Goal: Use online tool/utility

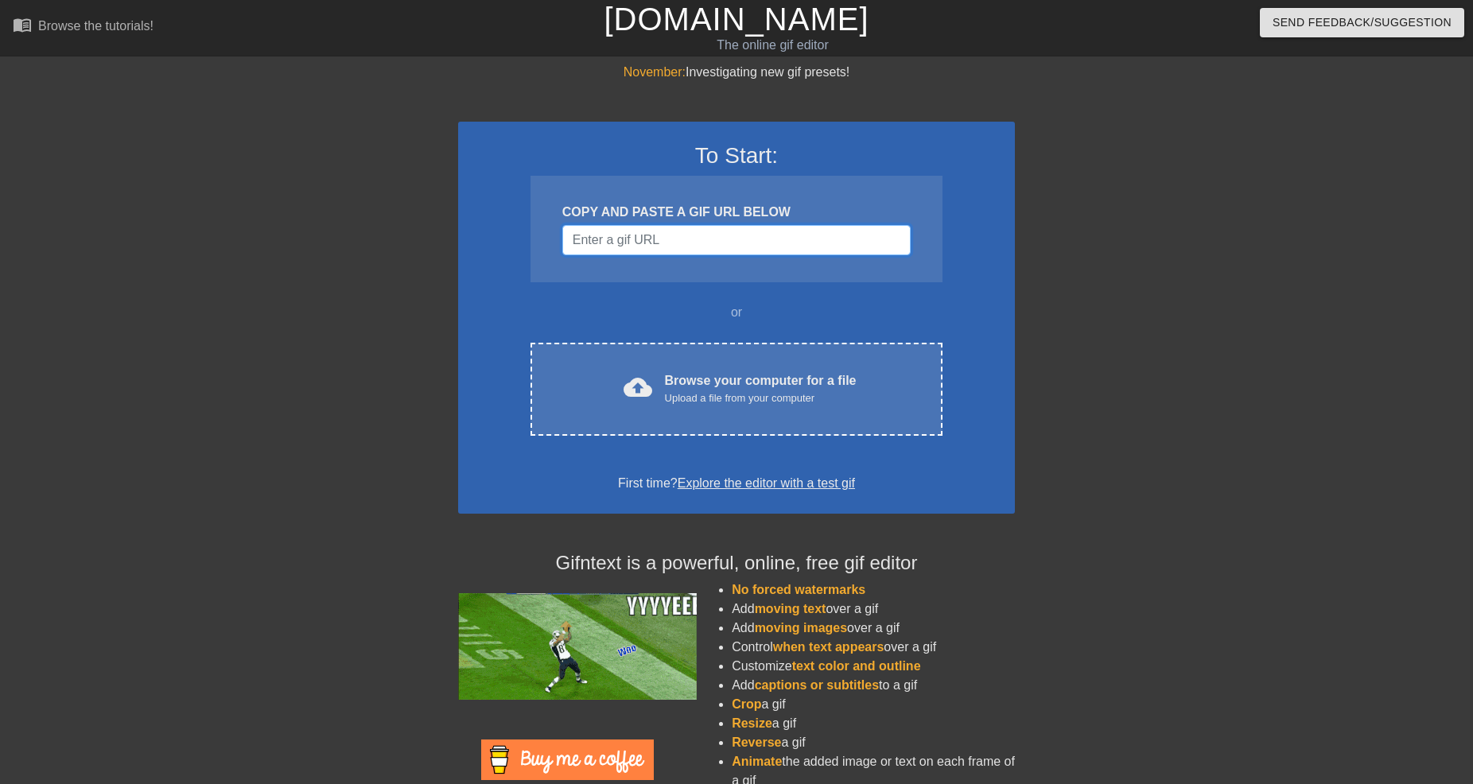
click at [756, 245] on input "Username" at bounding box center [736, 240] width 348 height 30
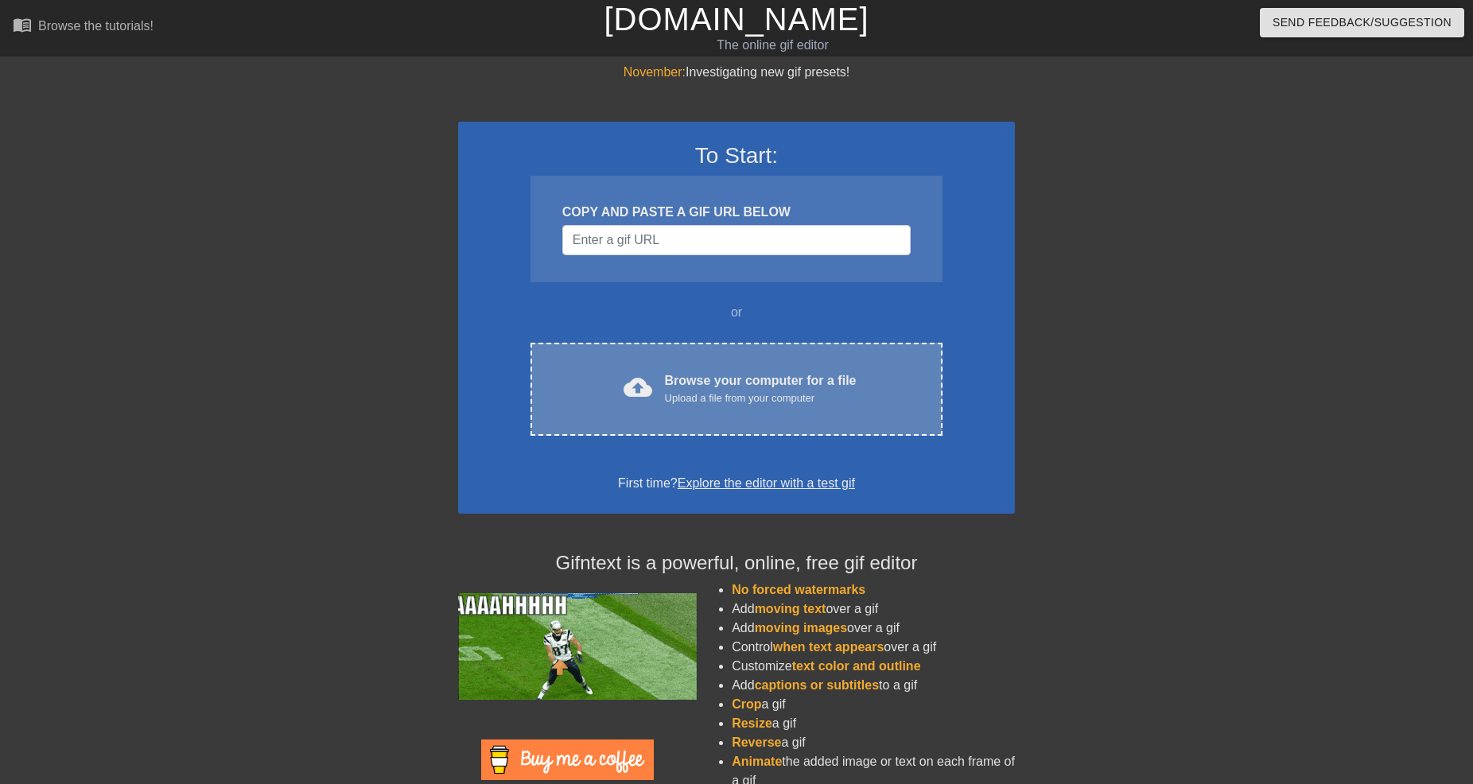
click at [791, 364] on div "cloud_upload Browse your computer for a file Upload a file from your computer C…" at bounding box center [737, 389] width 412 height 93
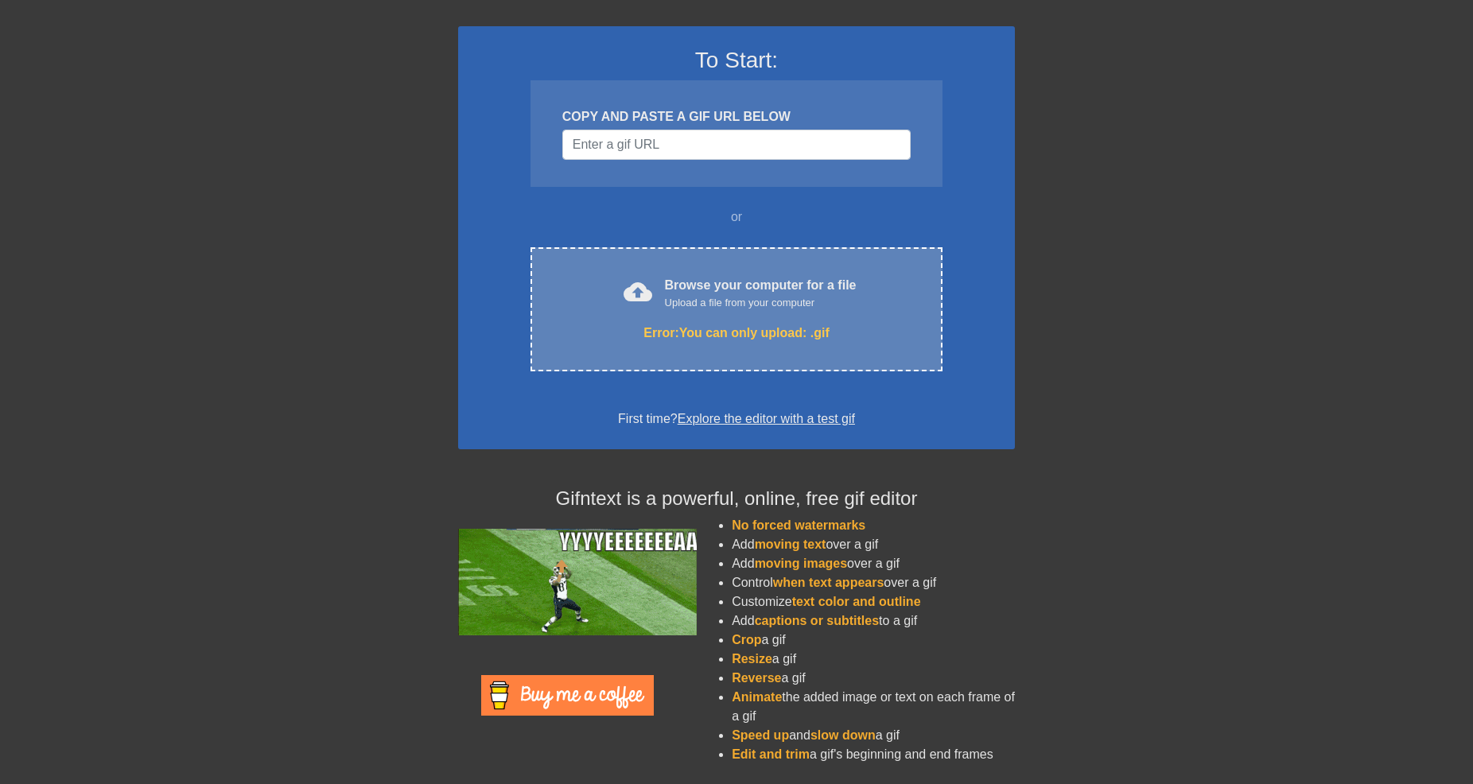
scroll to position [100, 0]
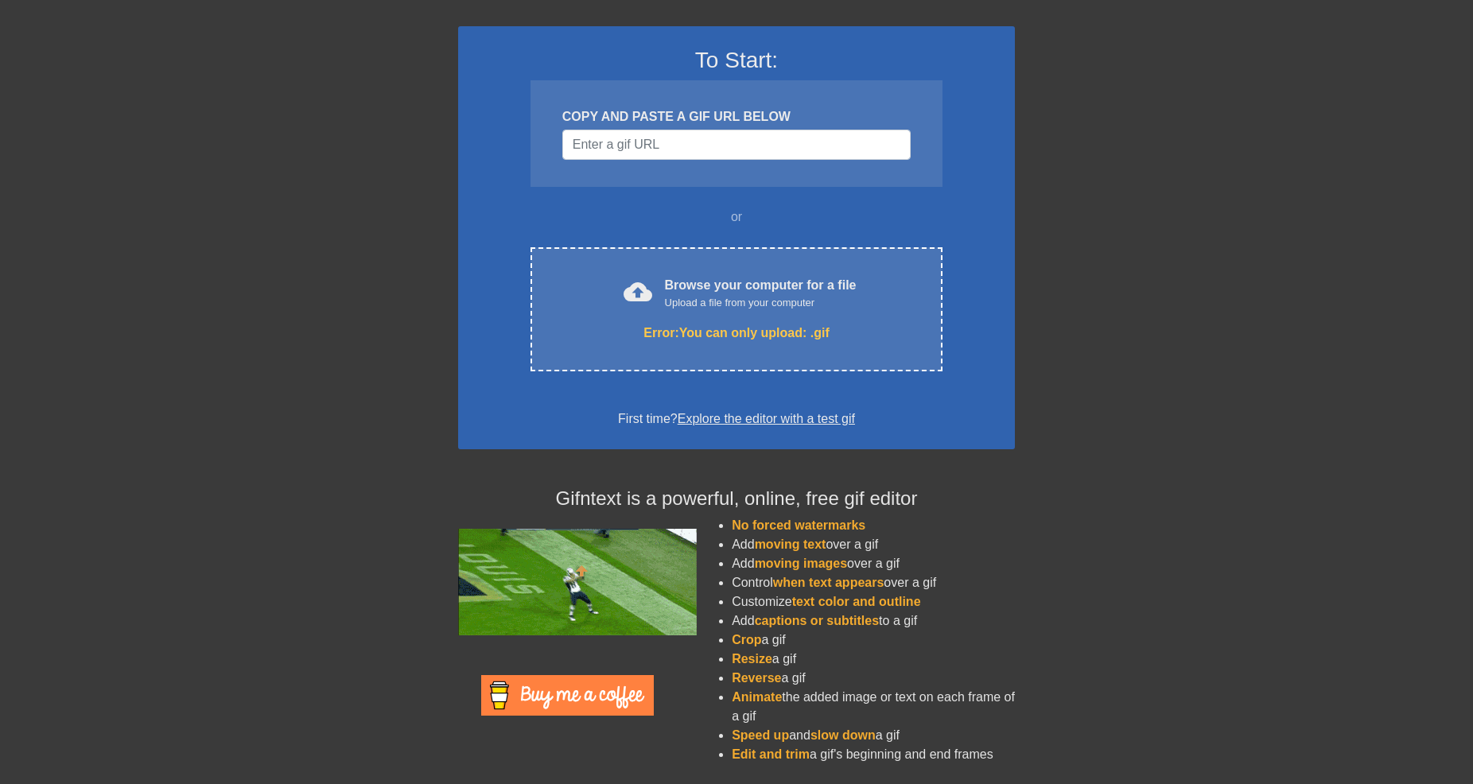
click at [806, 540] on span "moving text" at bounding box center [791, 545] width 72 height 14
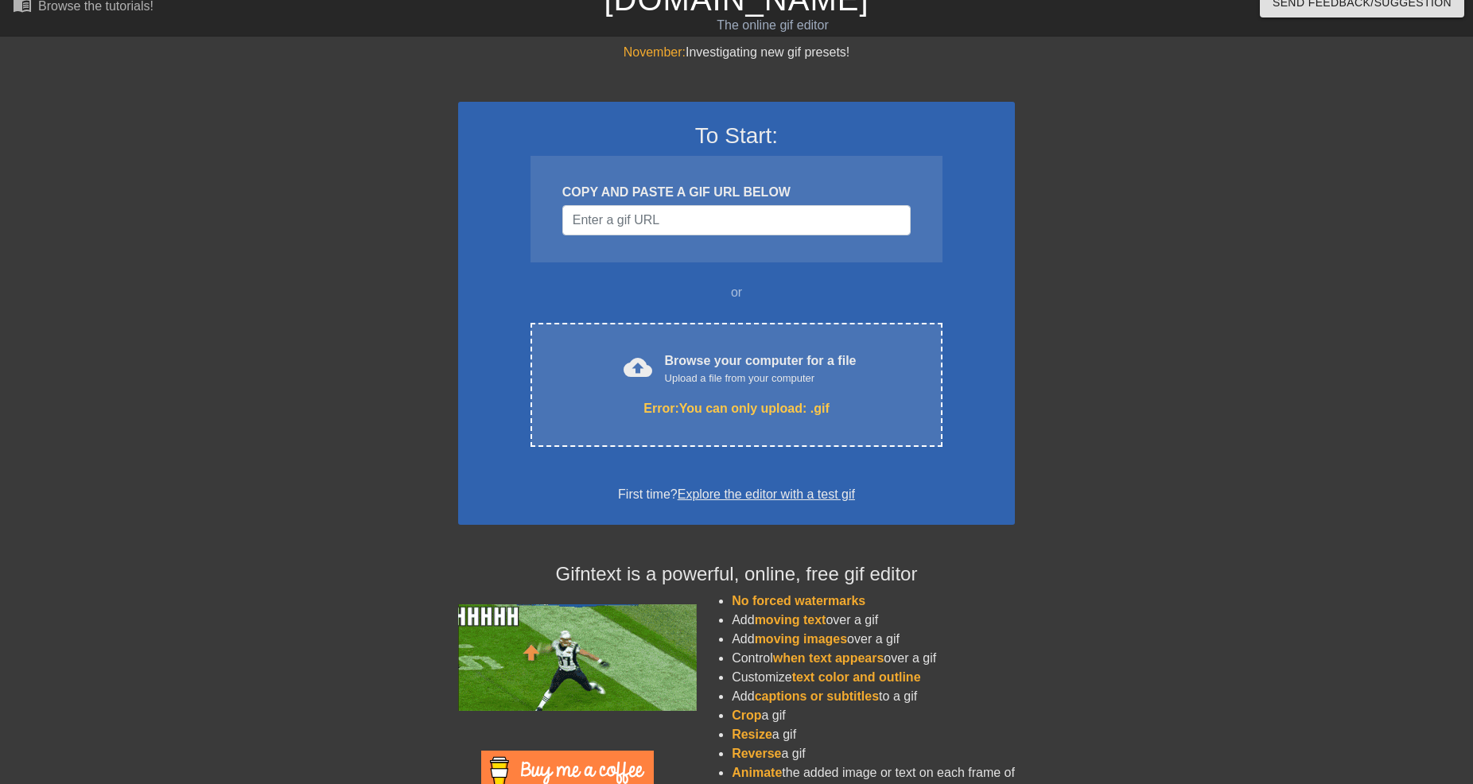
scroll to position [10, 0]
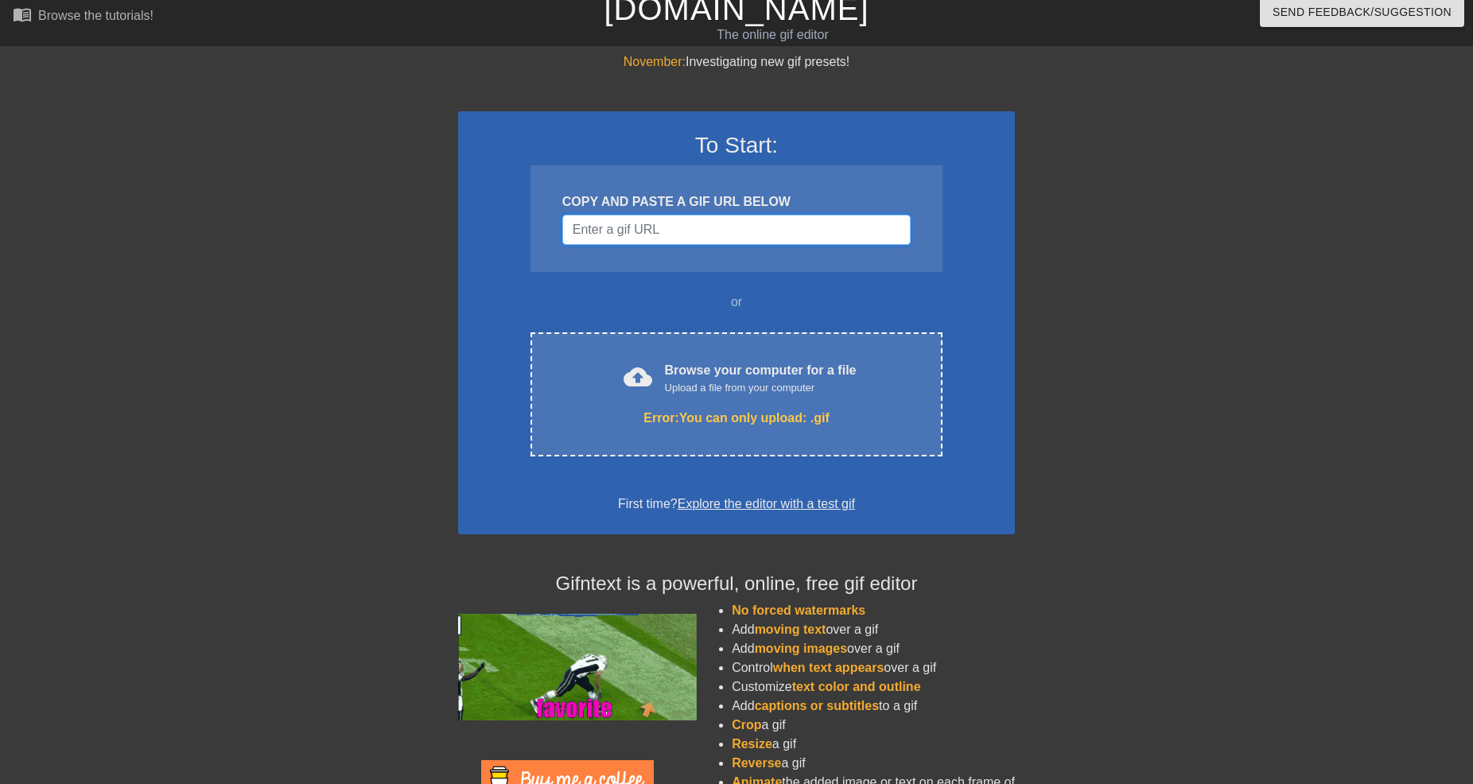
click at [671, 217] on input "Username" at bounding box center [736, 230] width 348 height 30
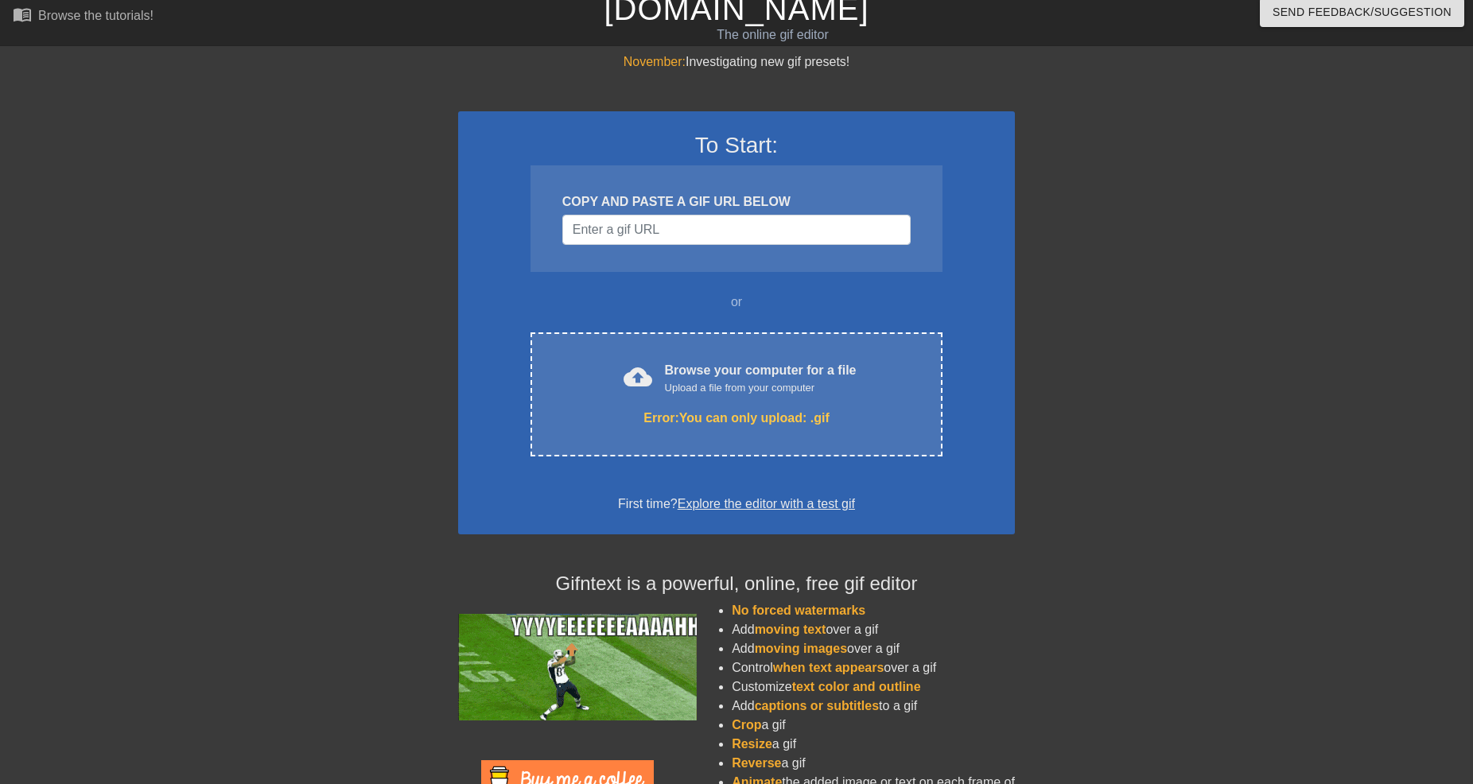
click at [99, 139] on div "November: Investigating new gif presets! To Start: COPY AND PASTE A GIF URL BEL…" at bounding box center [736, 458] width 1473 height 810
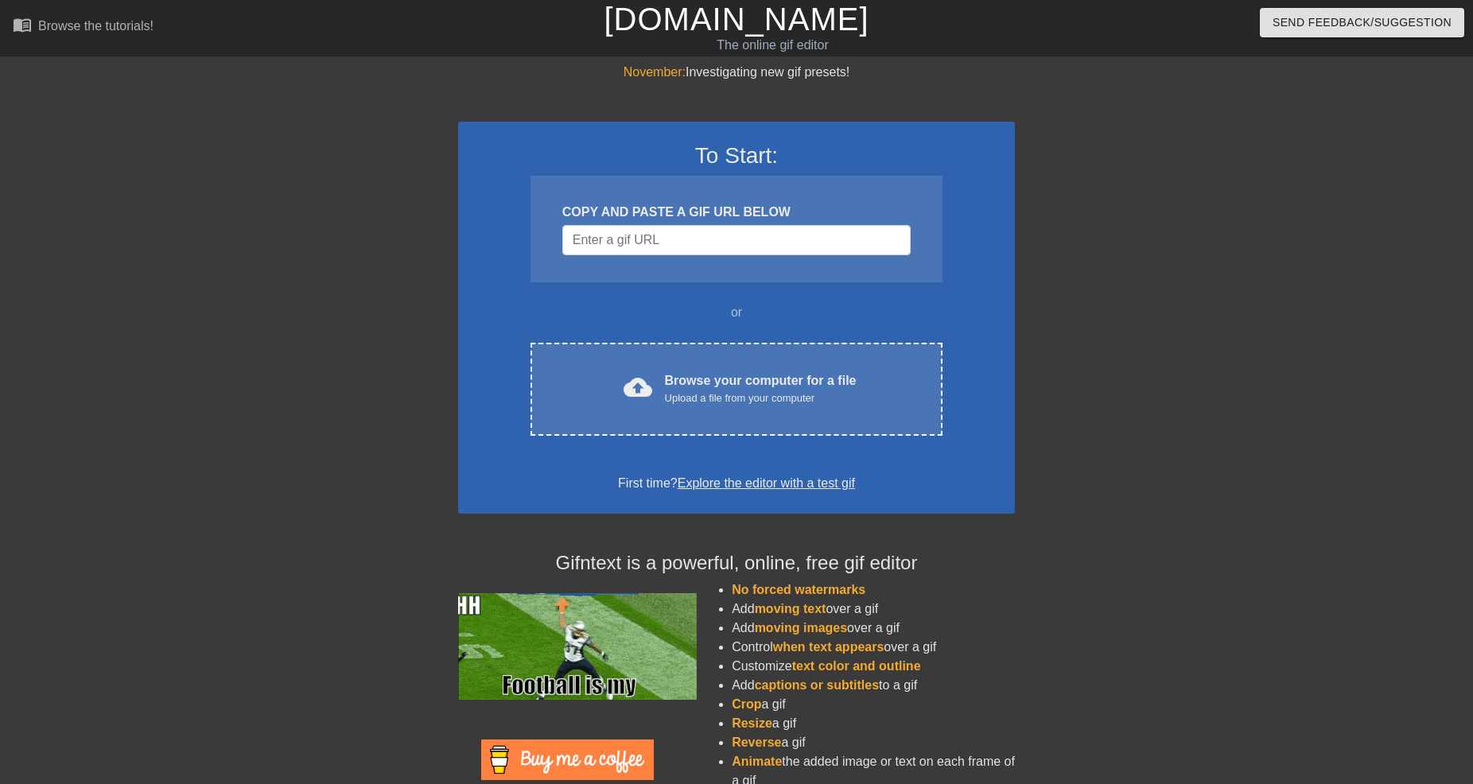
click at [732, 260] on div "COPY AND PASTE A GIF URL BELOW" at bounding box center [737, 229] width 412 height 107
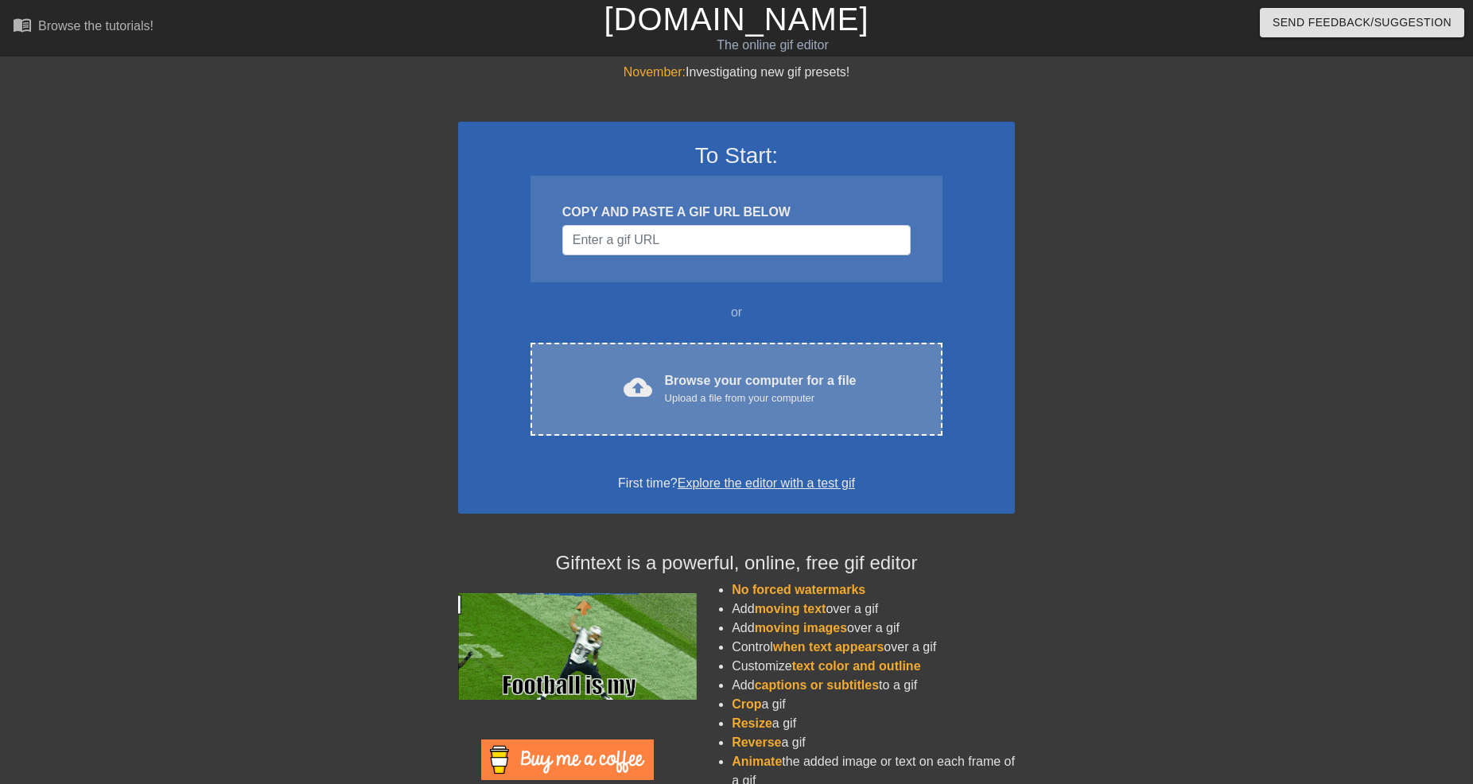
click at [752, 368] on div "cloud_upload Browse your computer for a file Upload a file from your computer C…" at bounding box center [737, 389] width 412 height 93
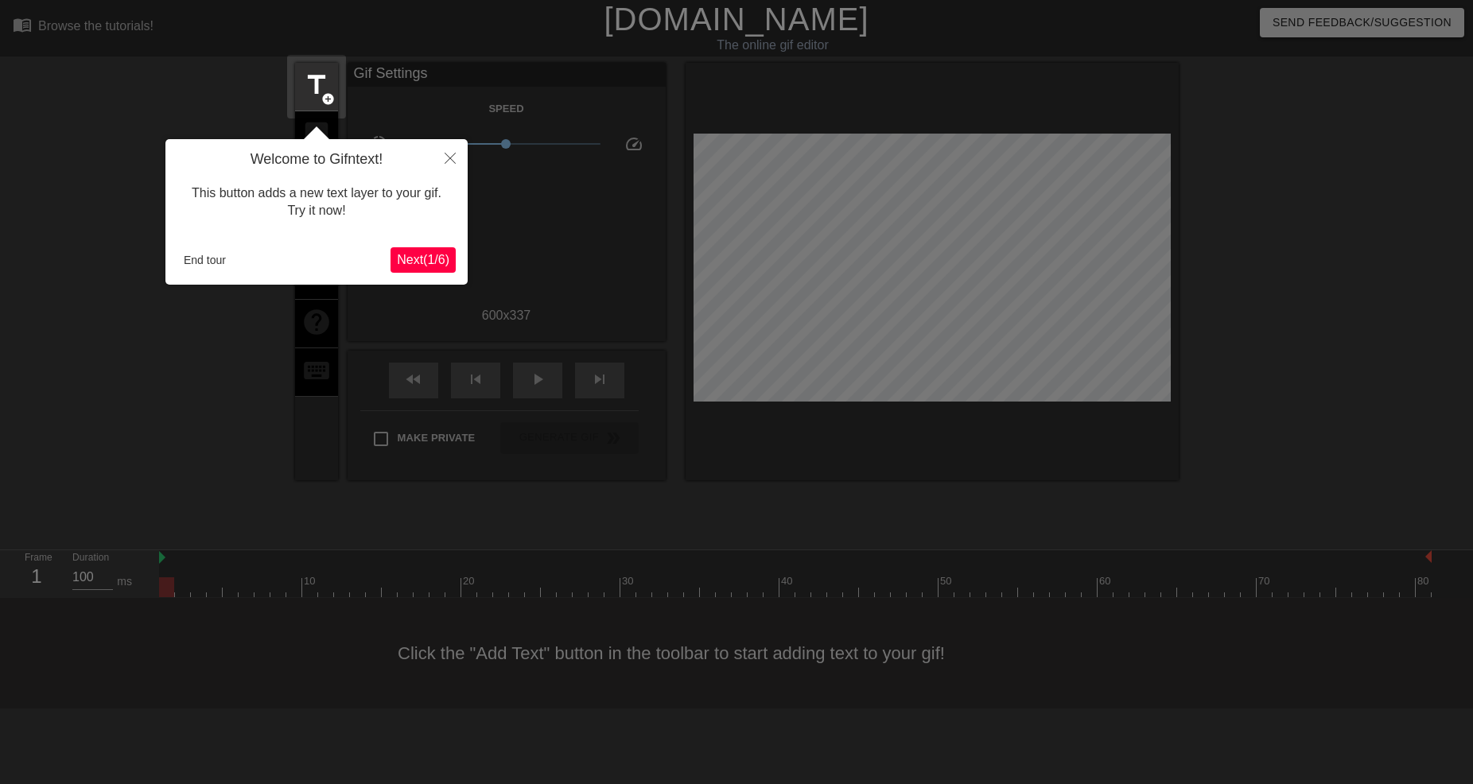
click at [418, 265] on span "Next ( 1 / 6 )" at bounding box center [423, 260] width 53 height 14
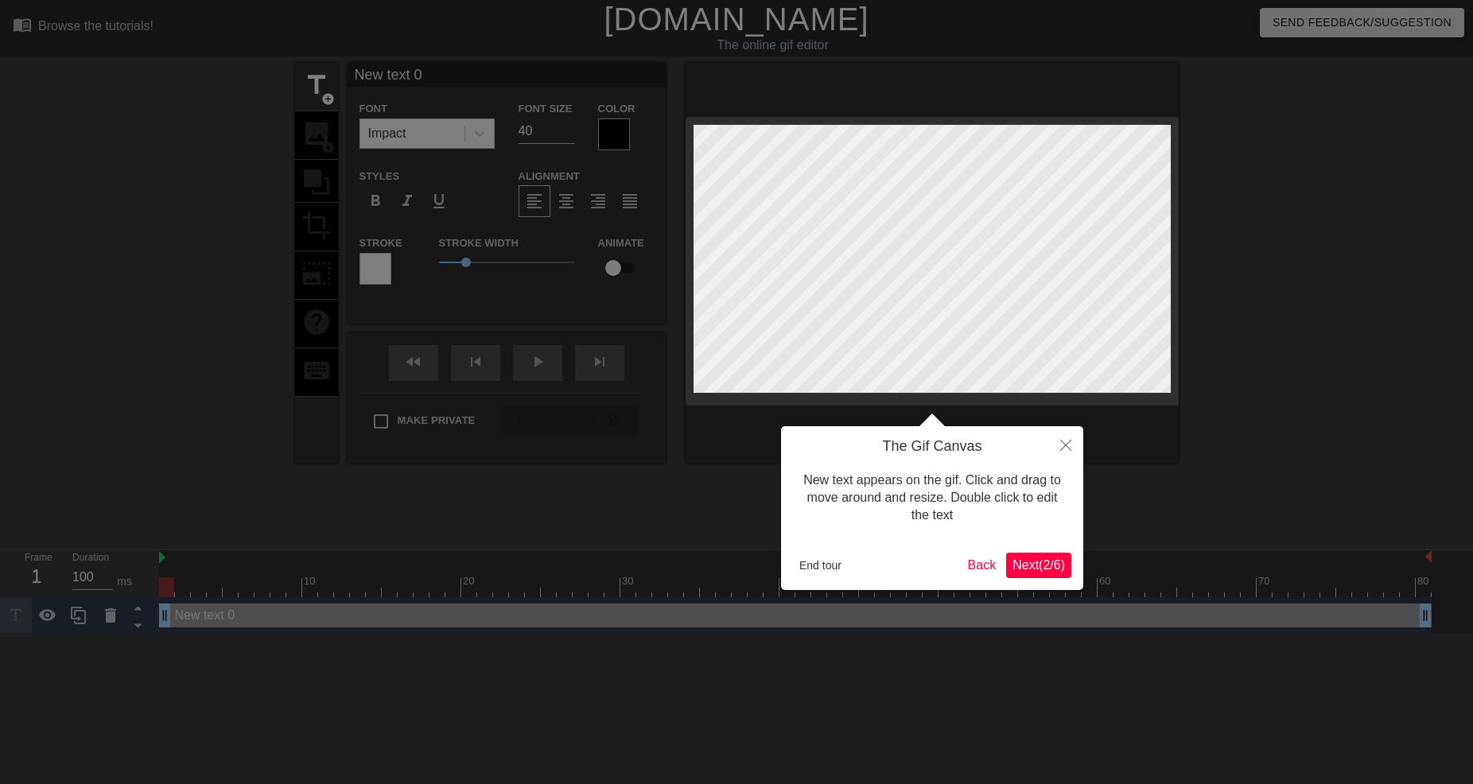
click at [1029, 566] on span "Next ( 2 / 6 )" at bounding box center [1039, 565] width 53 height 14
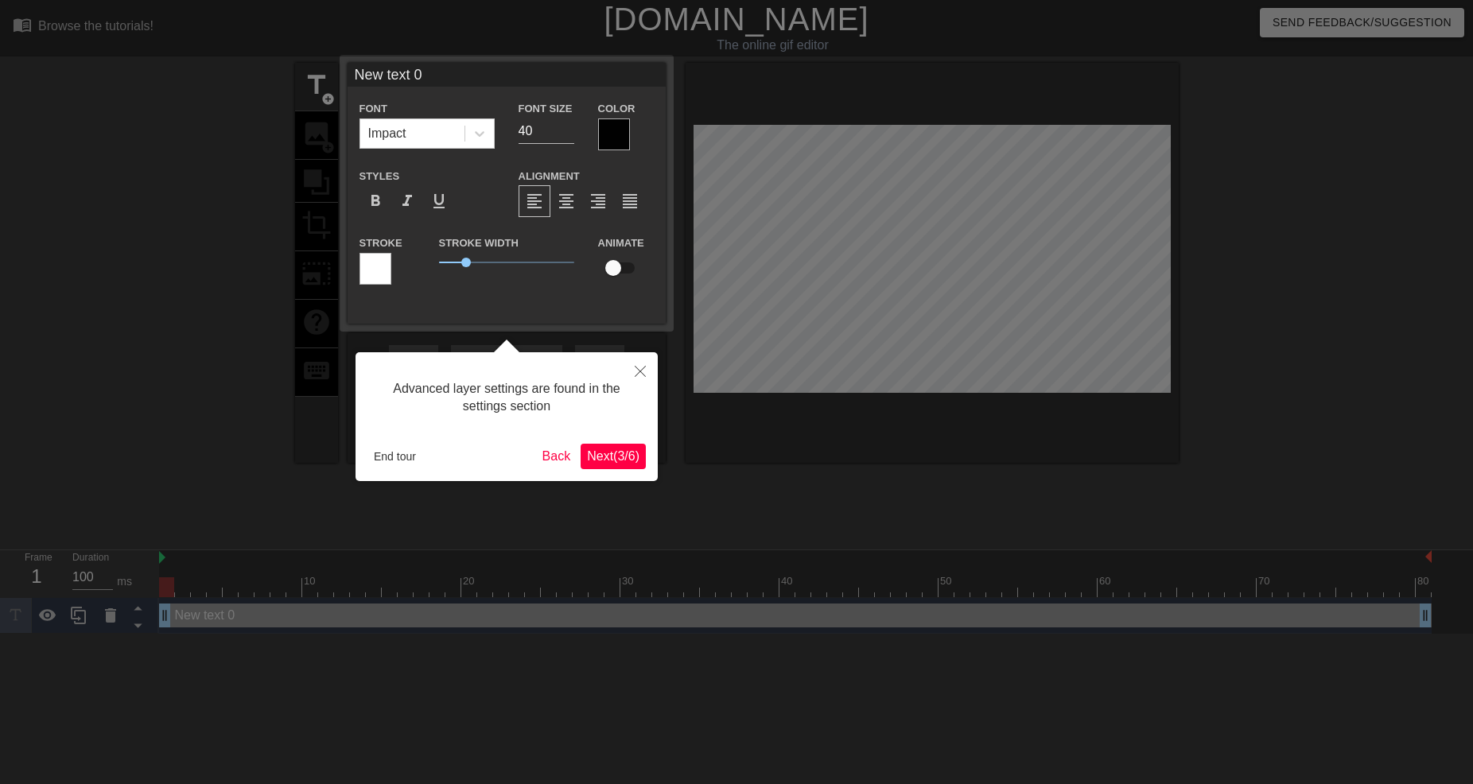
click at [602, 453] on span "Next ( 3 / 6 )" at bounding box center [613, 456] width 53 height 14
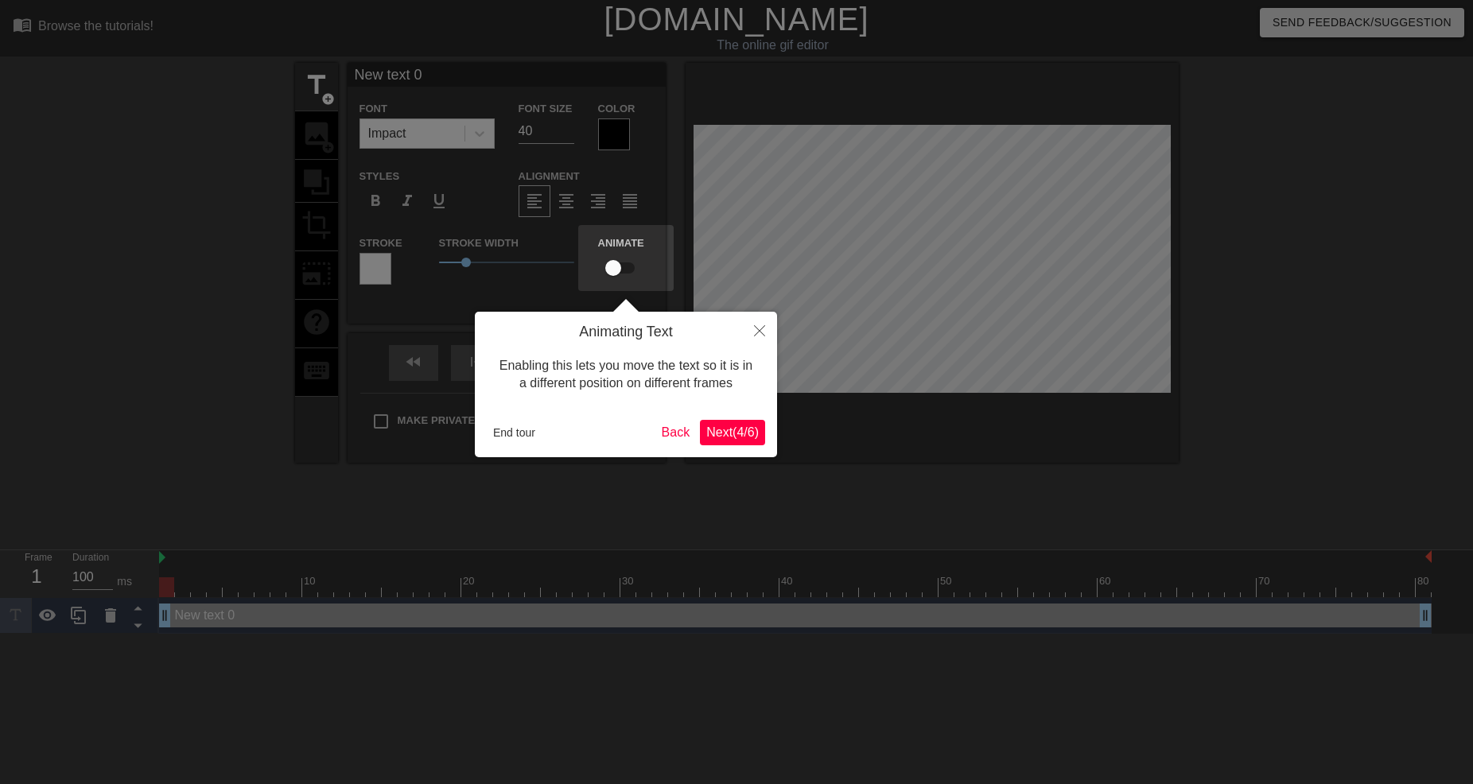
click at [735, 434] on span "Next ( 4 / 6 )" at bounding box center [732, 433] width 53 height 14
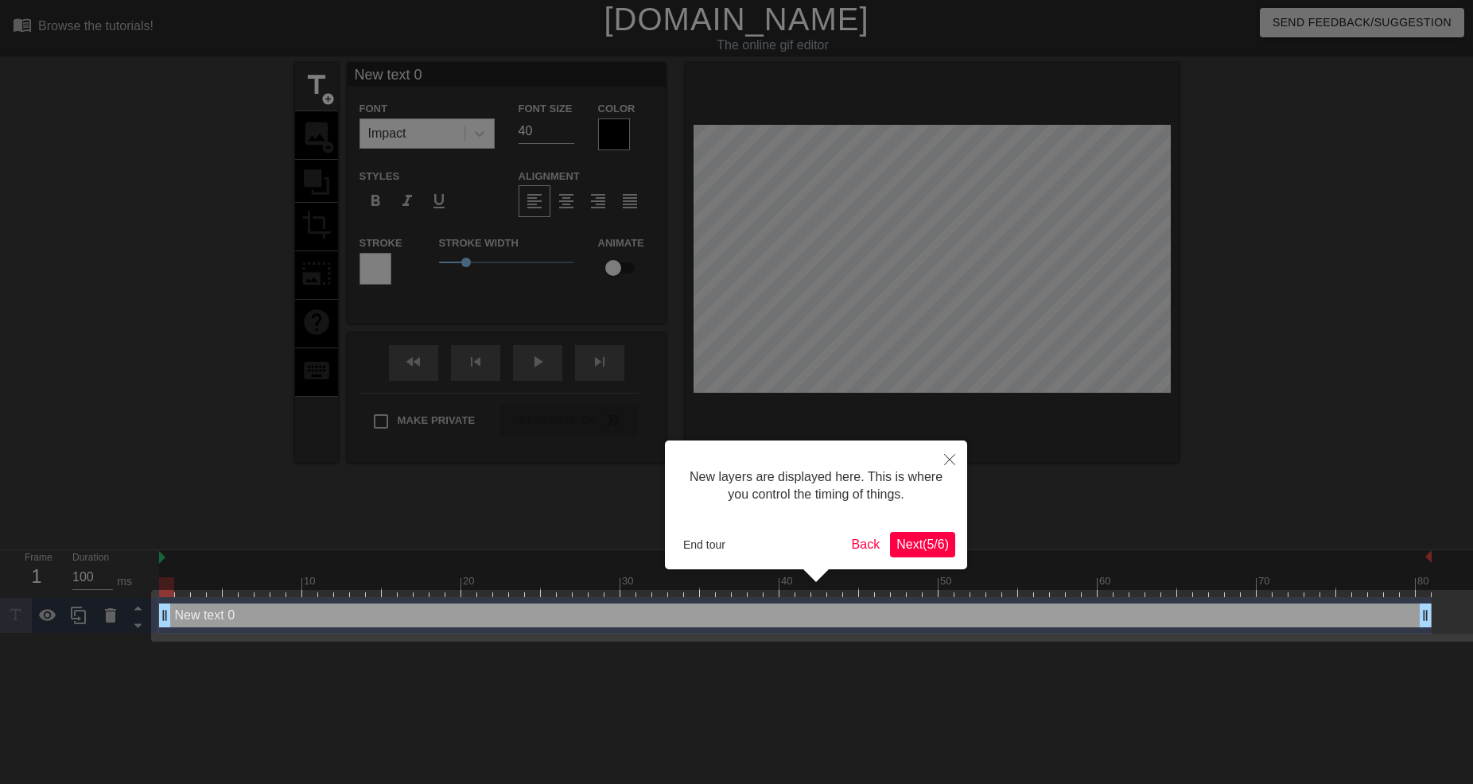
click at [926, 543] on span "Next ( 5 / 6 )" at bounding box center [923, 545] width 53 height 14
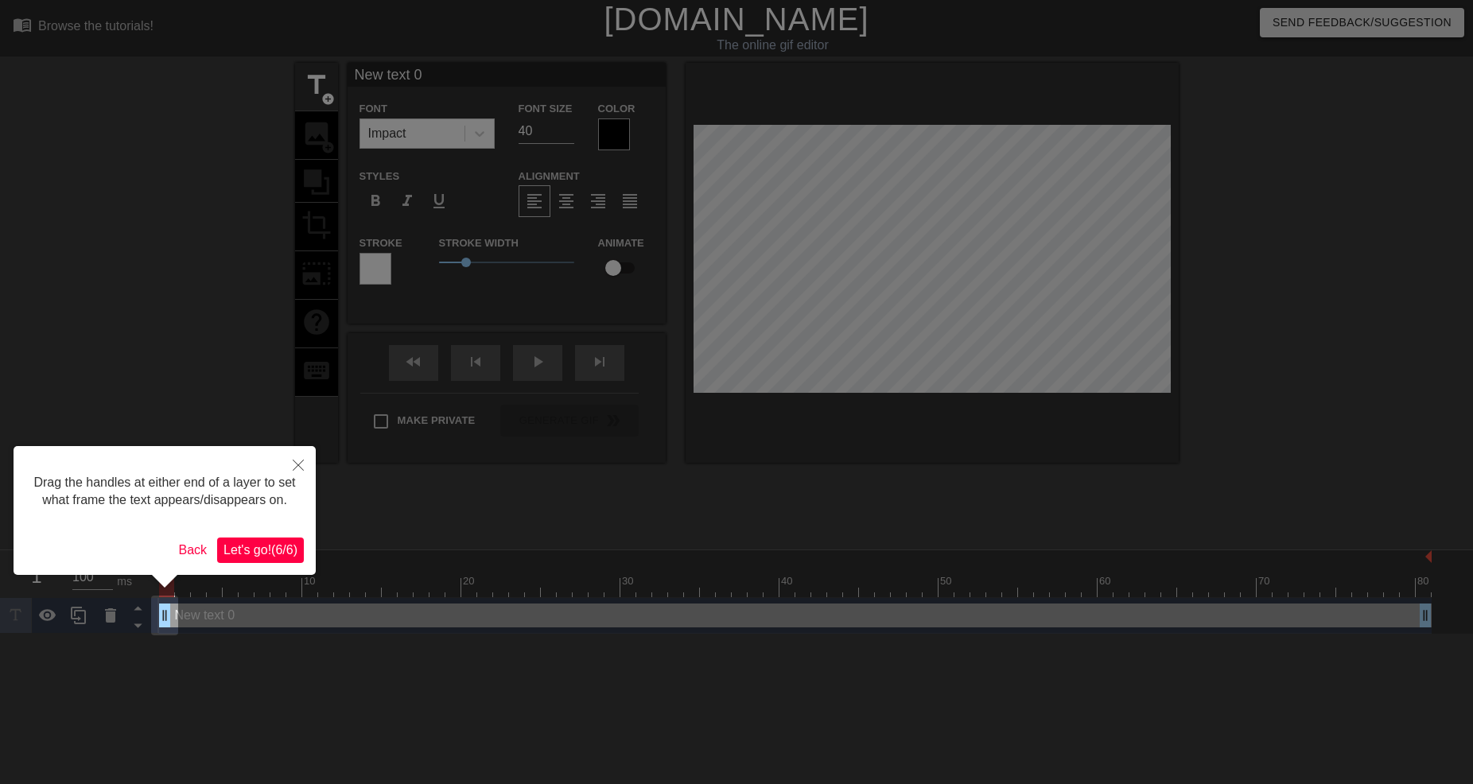
click at [272, 540] on button "Let's go! ( 6 / 6 )" at bounding box center [260, 550] width 87 height 25
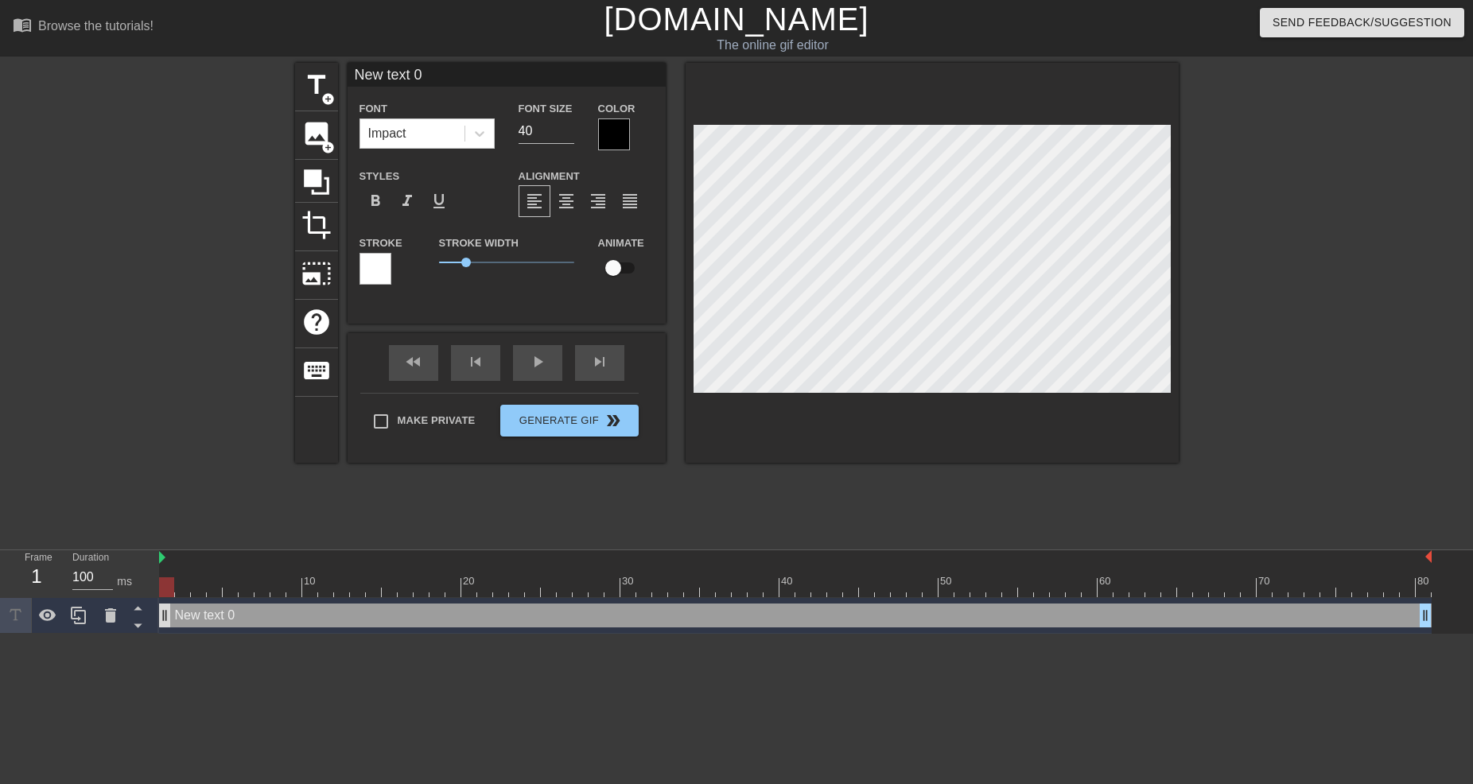
click at [169, 620] on div "New text 0 drag_handle drag_handle" at bounding box center [795, 616] width 1273 height 24
click at [167, 556] on div at bounding box center [795, 558] width 1273 height 16
drag, startPoint x: 203, startPoint y: 566, endPoint x: 252, endPoint y: 564, distance: 49.4
click at [252, 564] on div "10 20 30 40 50 60 70 80" at bounding box center [795, 573] width 1273 height 47
drag, startPoint x: 225, startPoint y: 576, endPoint x: 58, endPoint y: 593, distance: 168.0
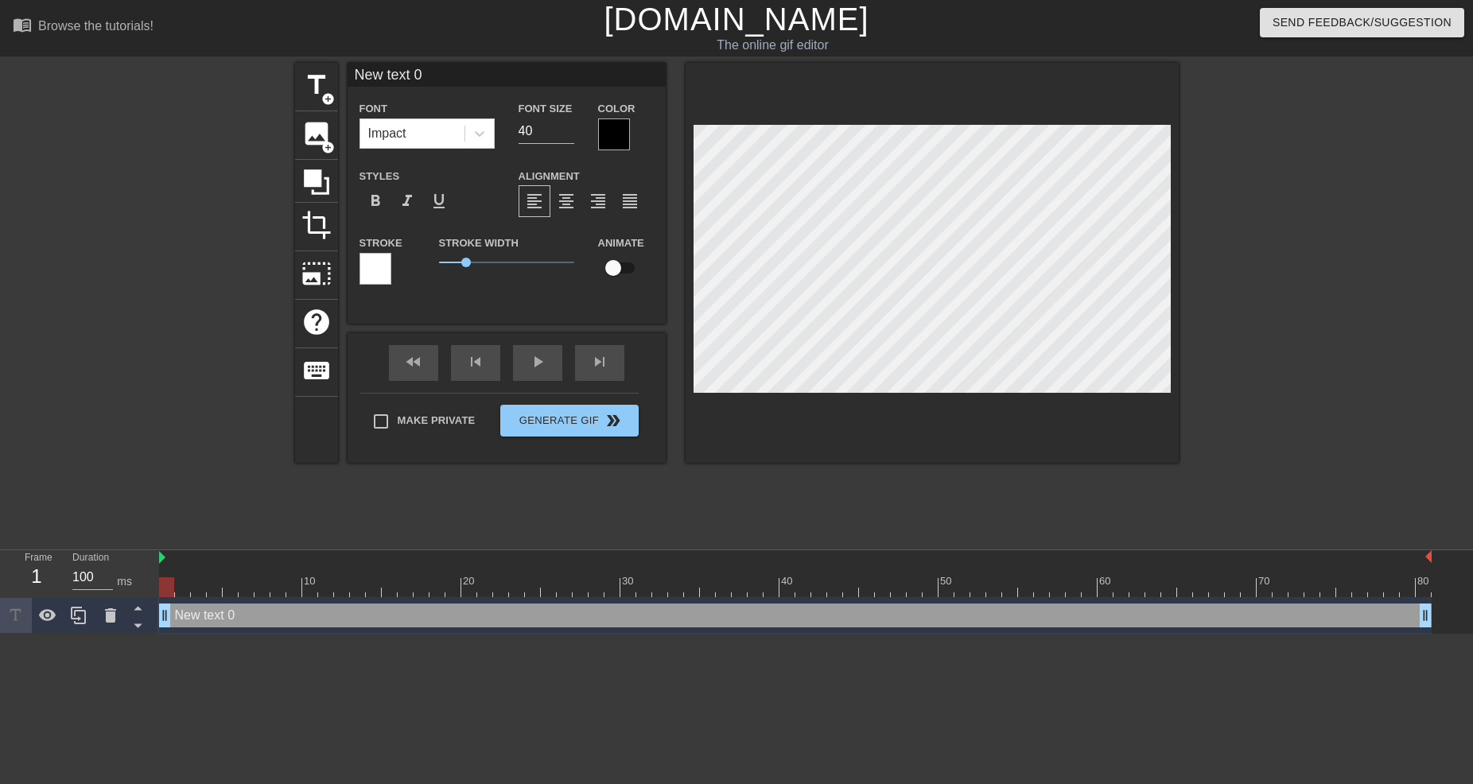
click at [58, 593] on div "Frame 1 Duration 100 ms 10 20 30 40 50 60 70 80 New text 0 drag_handle drag_han…" at bounding box center [736, 592] width 1473 height 84
click at [433, 80] on input "New text 0" at bounding box center [507, 75] width 318 height 24
click at [1316, 322] on div at bounding box center [1317, 301] width 239 height 477
